Goal: Task Accomplishment & Management: Use online tool/utility

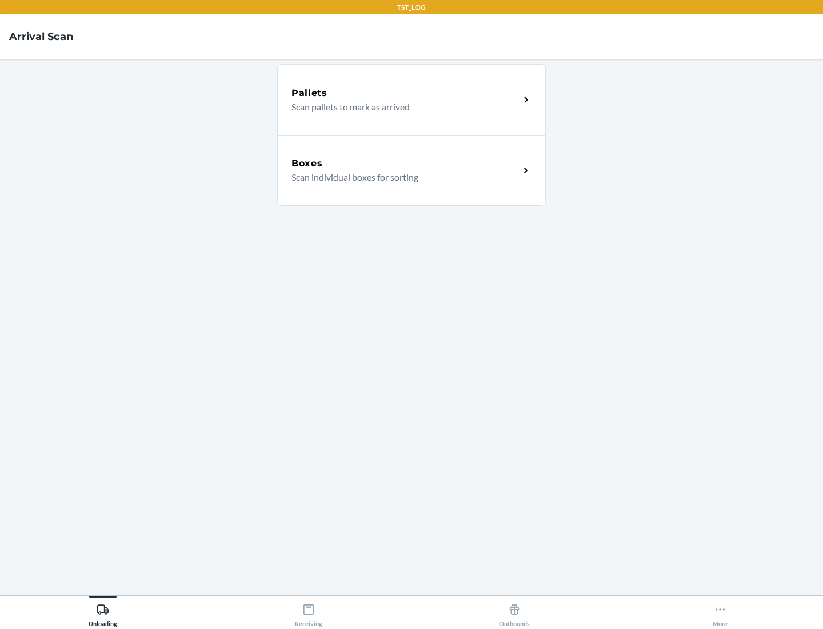
click at [405, 163] on div "Boxes" at bounding box center [405, 164] width 228 height 14
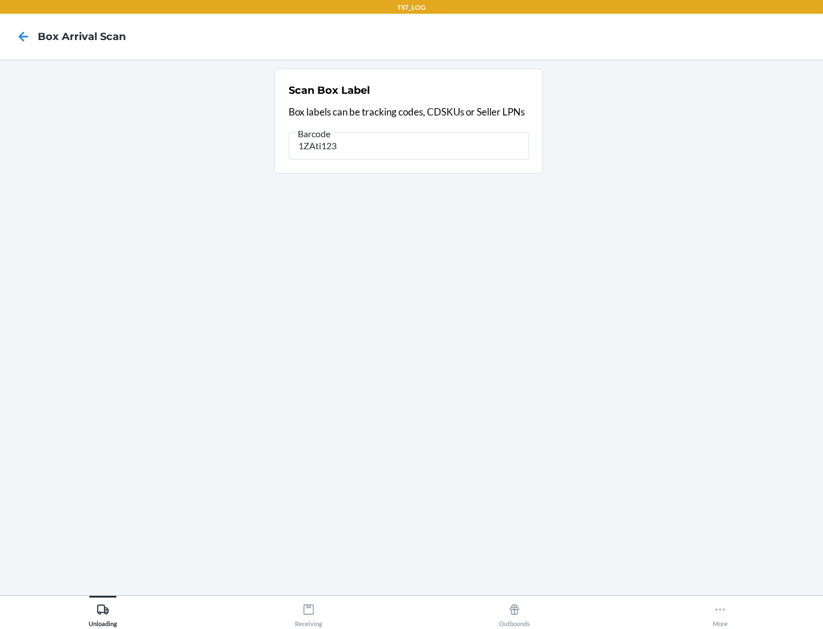
type input "1ZAti123"
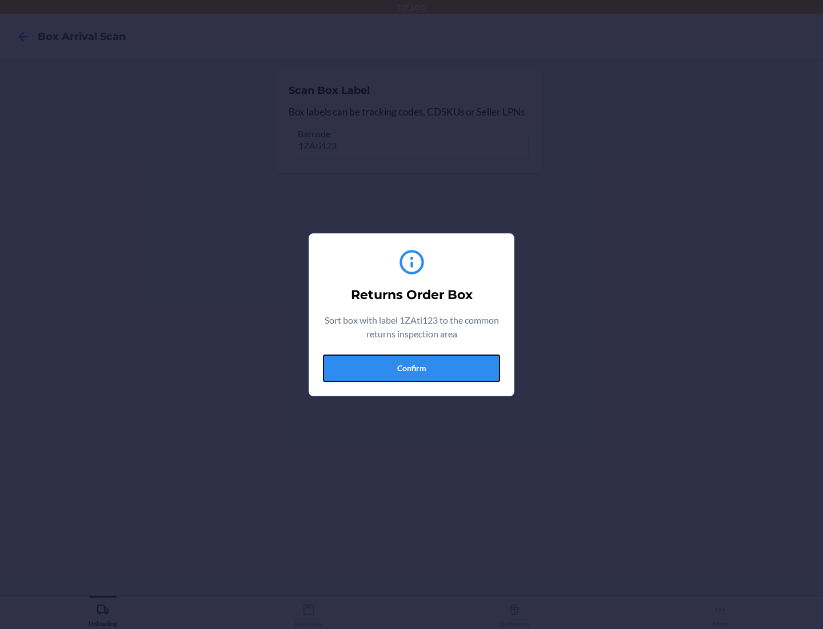
click at [411, 367] on button "Confirm" at bounding box center [411, 367] width 177 height 27
